Goal: Obtain resource: Obtain resource

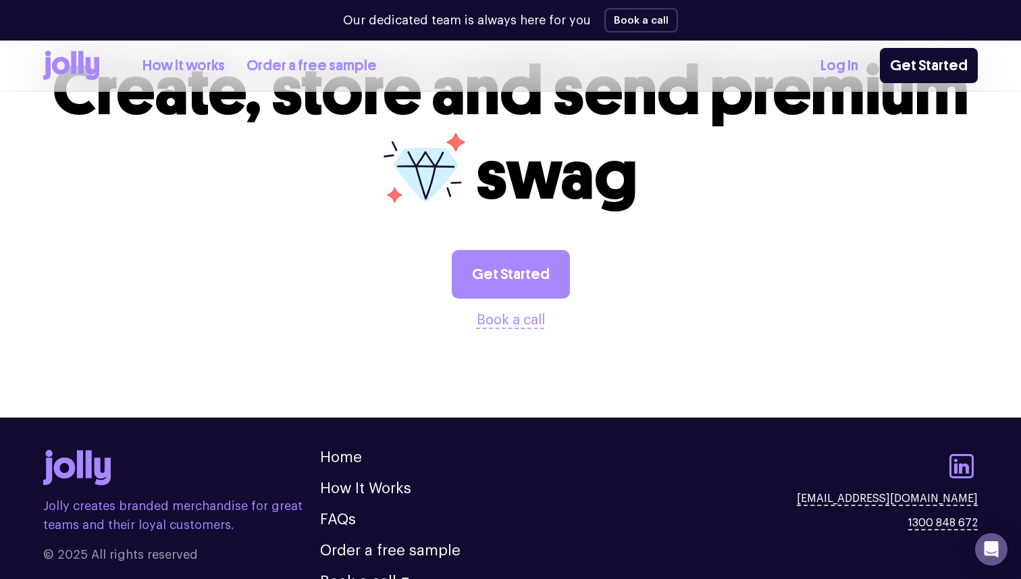
scroll to position [1458, 0]
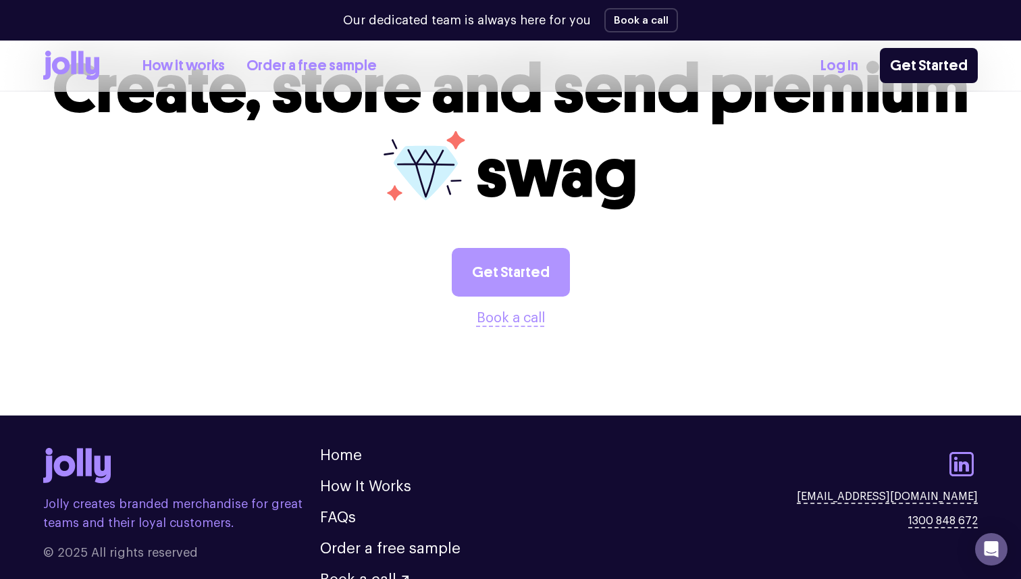
click at [481, 266] on link "Get Started" at bounding box center [511, 272] width 118 height 49
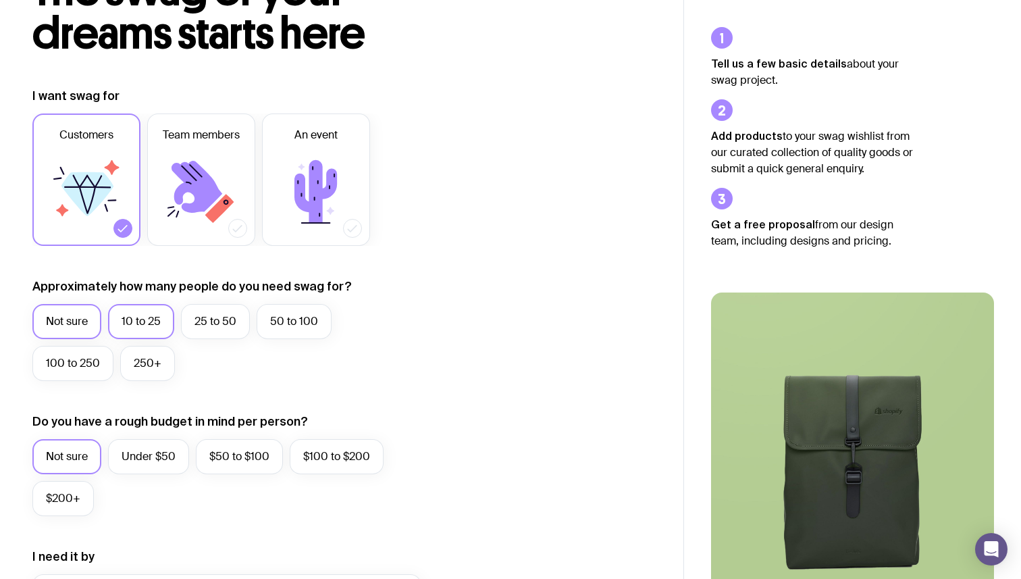
click at [132, 326] on label "10 to 25" at bounding box center [141, 321] width 66 height 35
click at [0, 0] on input "10 to 25" at bounding box center [0, 0] width 0 height 0
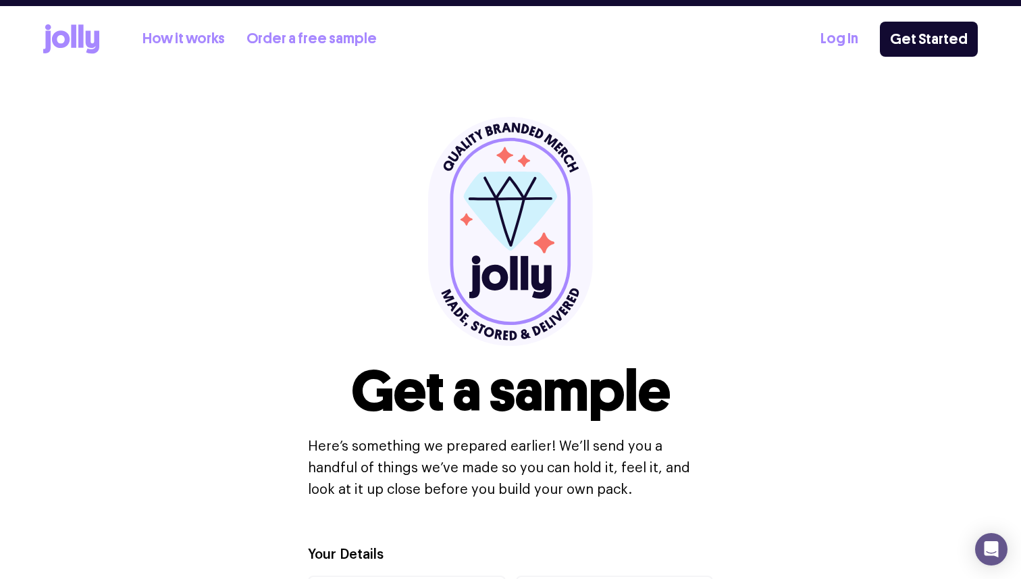
click at [175, 37] on div "How it works Order a free sample" at bounding box center [210, 39] width 334 height 30
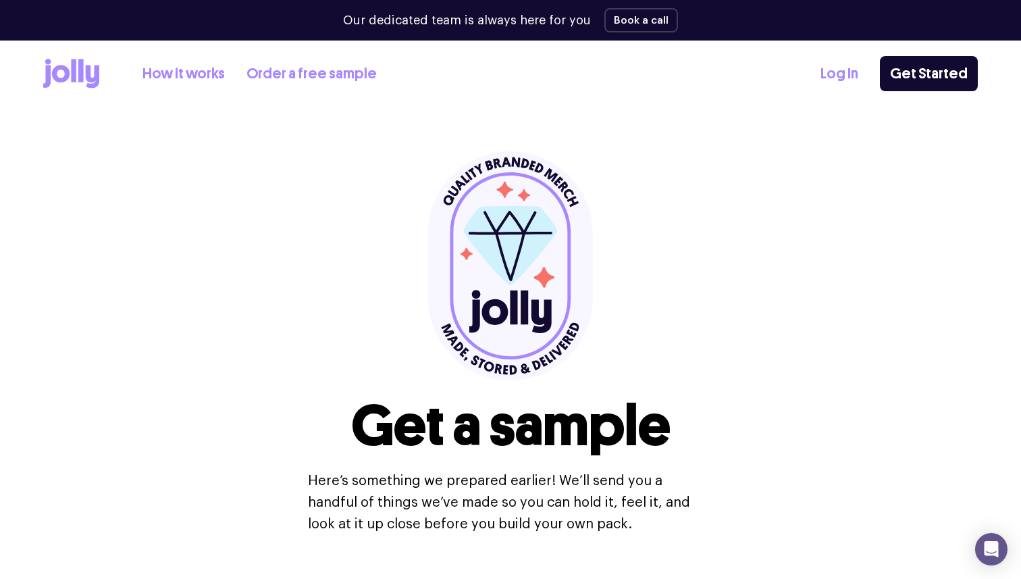
click at [171, 63] on link "How it works" at bounding box center [184, 74] width 82 height 22
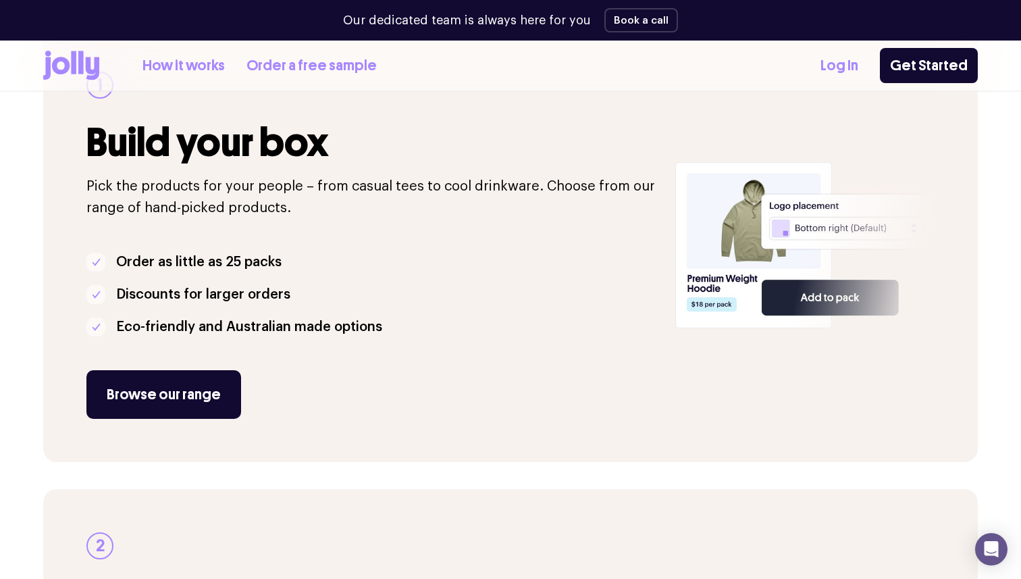
scroll to position [256, 0]
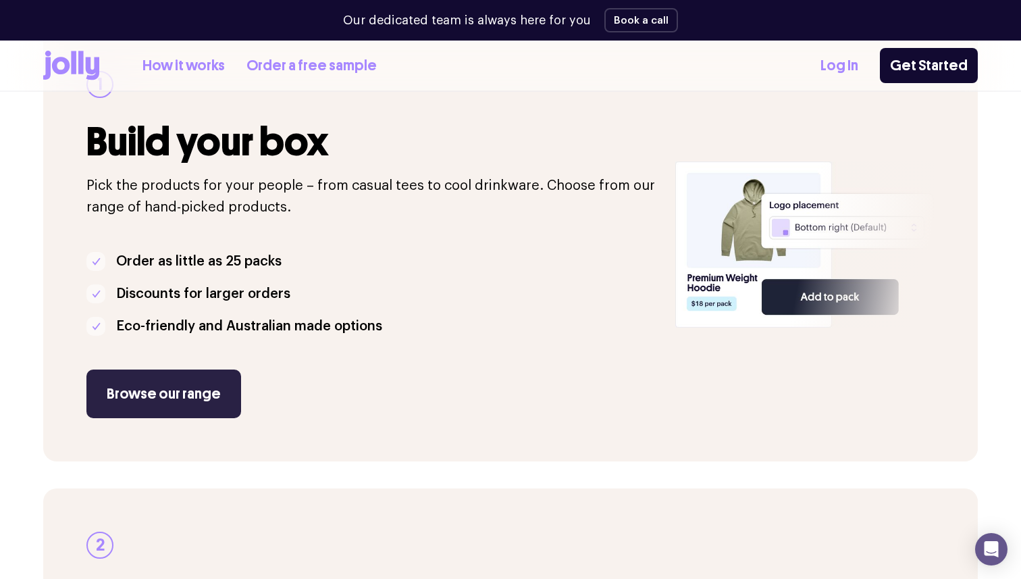
click at [180, 401] on link "Browse our range" at bounding box center [163, 393] width 155 height 49
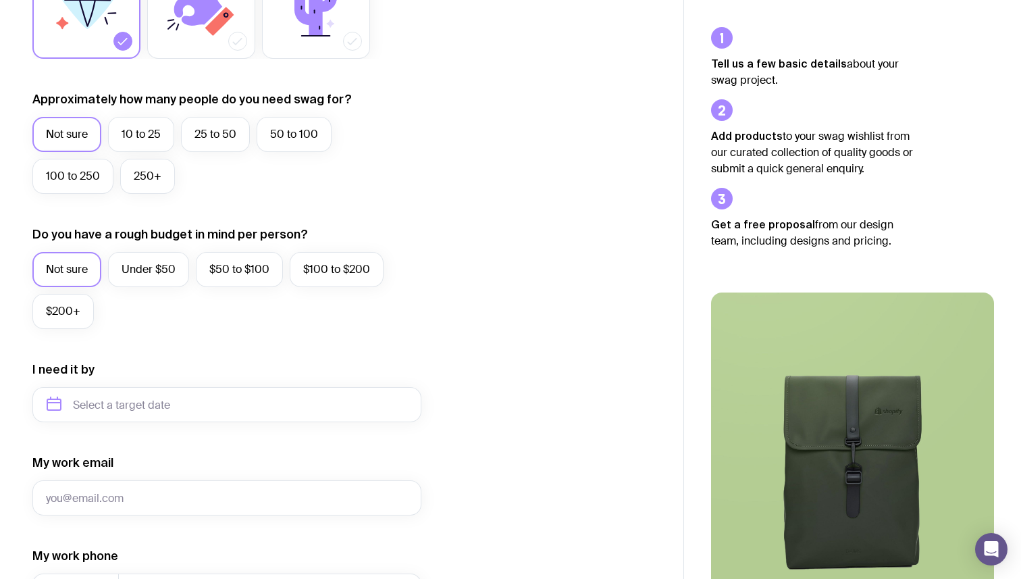
scroll to position [131, 0]
